Goal: Task Accomplishment & Management: Complete application form

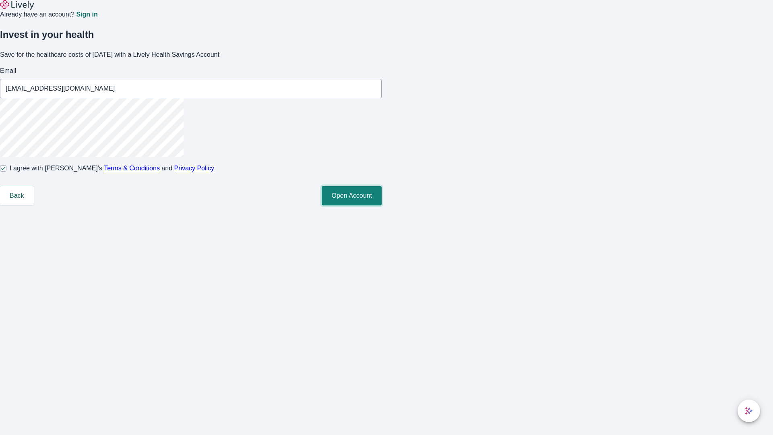
click at [382, 205] on button "Open Account" at bounding box center [352, 195] width 60 height 19
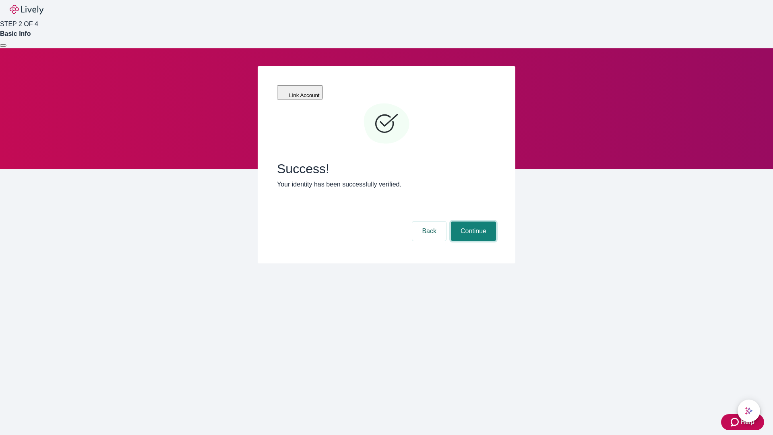
click at [472, 221] on button "Continue" at bounding box center [473, 230] width 45 height 19
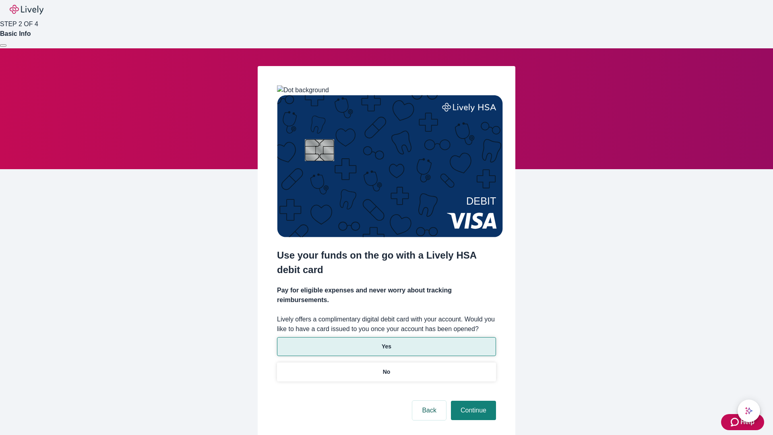
click at [386, 342] on p "Yes" at bounding box center [387, 346] width 10 height 8
click at [472, 401] on button "Continue" at bounding box center [473, 410] width 45 height 19
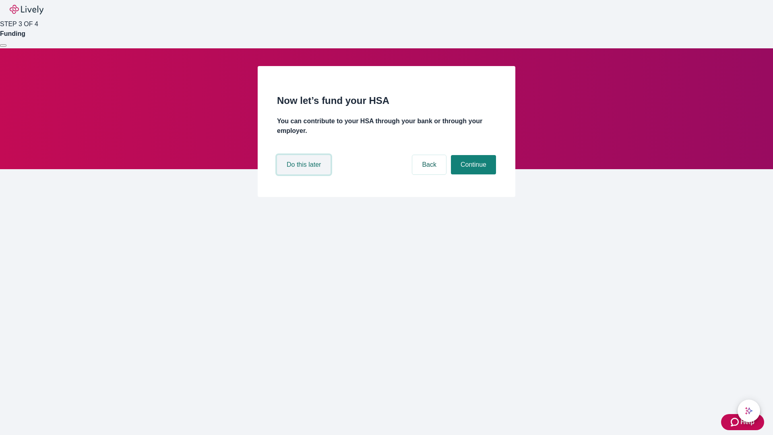
click at [305, 174] on button "Do this later" at bounding box center [304, 164] width 54 height 19
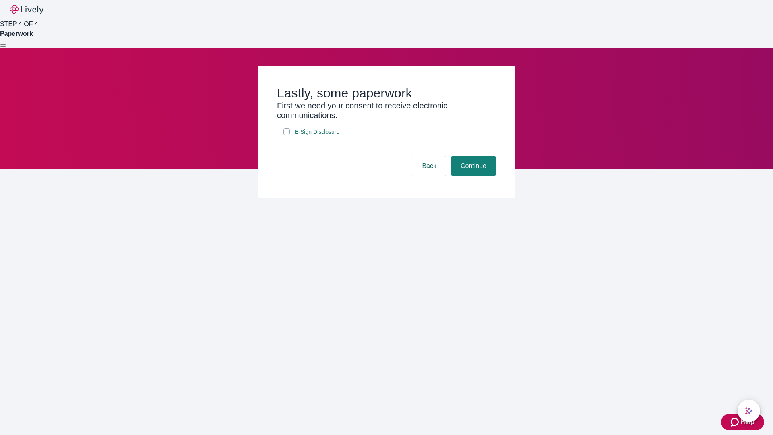
click at [287, 135] on input "E-Sign Disclosure" at bounding box center [286, 131] width 6 height 6
checkbox input "true"
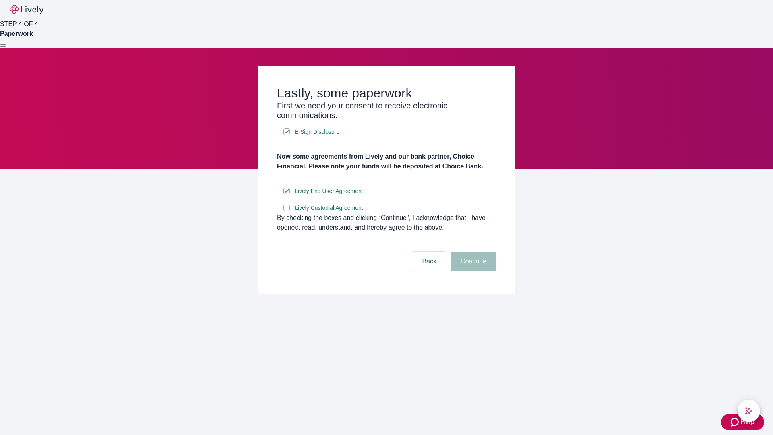
click at [287, 211] on input "Lively Custodial Agreement" at bounding box center [286, 208] width 6 height 6
checkbox input "true"
click at [472, 271] on button "Continue" at bounding box center [473, 261] width 45 height 19
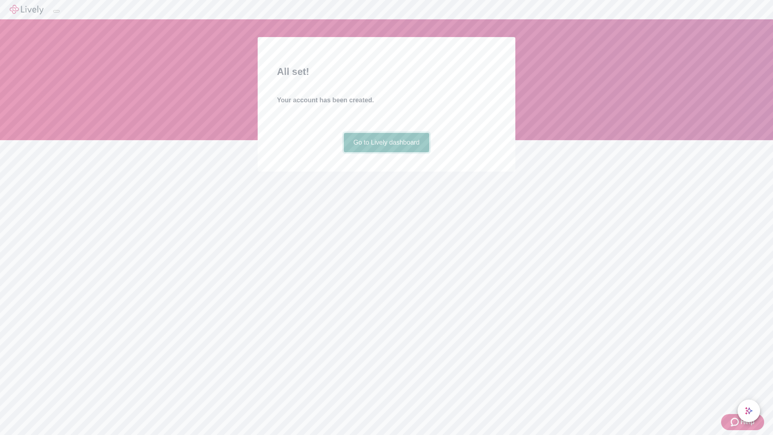
click at [386, 152] on link "Go to Lively dashboard" at bounding box center [387, 142] width 86 height 19
